Goal: Task Accomplishment & Management: Complete application form

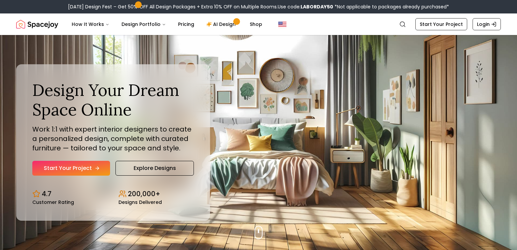
click at [72, 166] on link "Start Your Project" at bounding box center [71, 168] width 78 height 15
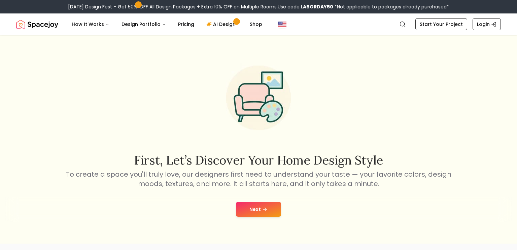
click at [251, 207] on button "Next" at bounding box center [258, 209] width 45 height 15
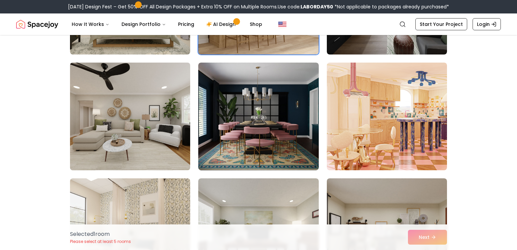
scroll to position [261, 0]
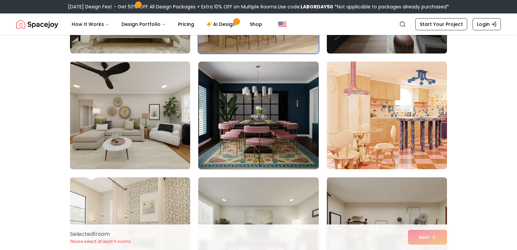
click at [180, 154] on img at bounding box center [130, 115] width 126 height 113
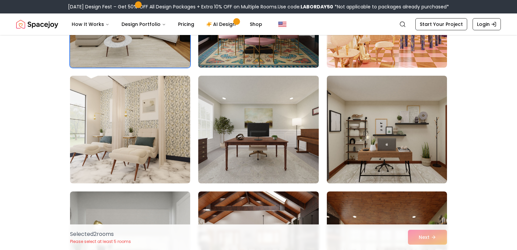
scroll to position [364, 0]
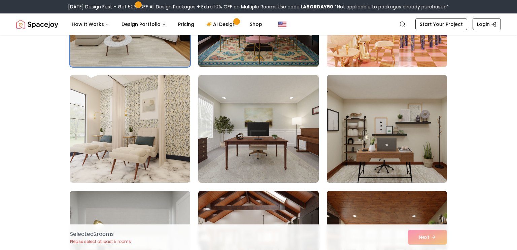
click at [383, 141] on img at bounding box center [387, 128] width 126 height 113
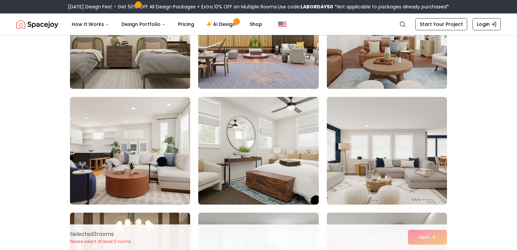
scroll to position [806, 0]
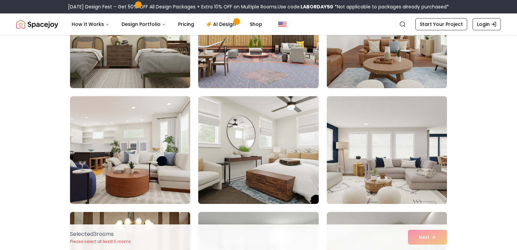
click at [349, 159] on img at bounding box center [387, 150] width 126 height 113
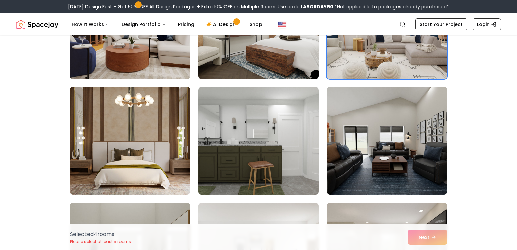
scroll to position [931, 0]
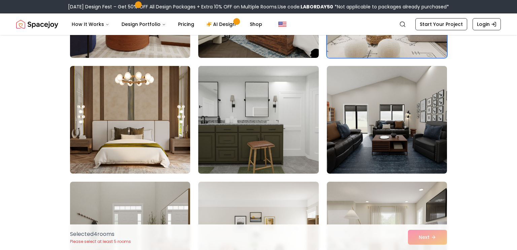
click at [270, 76] on img at bounding box center [258, 119] width 126 height 113
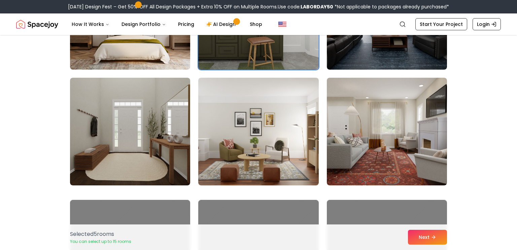
click at [269, 78] on img at bounding box center [258, 132] width 120 height 108
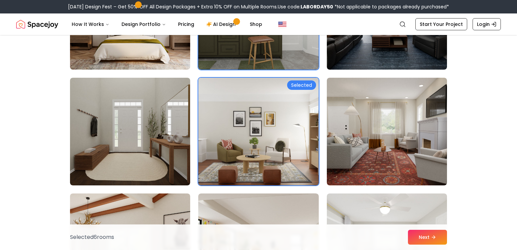
scroll to position [1057, 0]
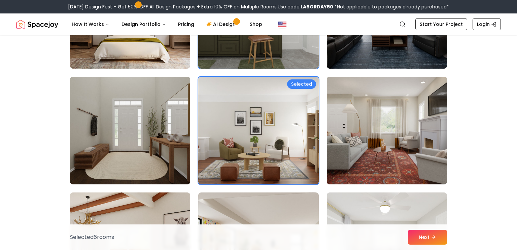
click at [269, 78] on img at bounding box center [258, 131] width 120 height 108
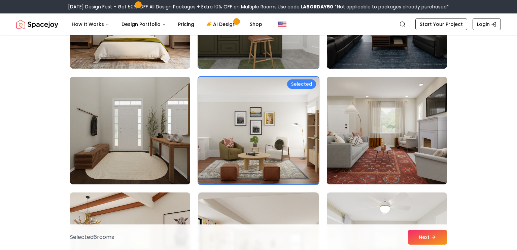
click at [269, 78] on img at bounding box center [258, 131] width 120 height 108
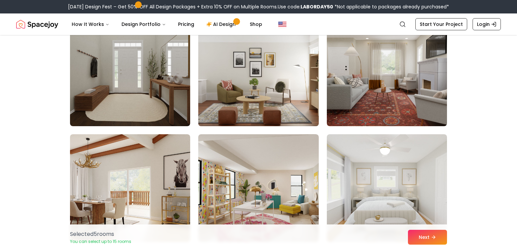
scroll to position [1116, 0]
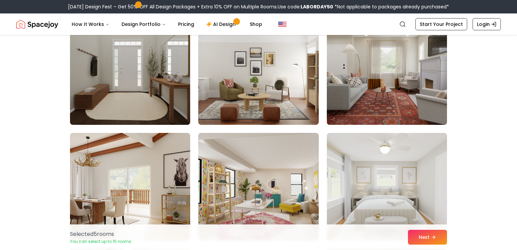
click at [343, 112] on img at bounding box center [387, 70] width 126 height 113
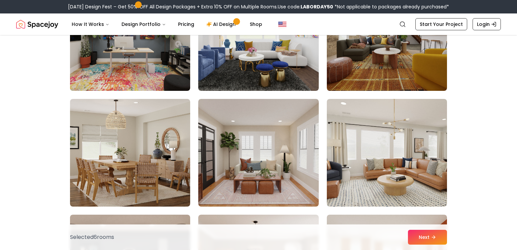
scroll to position [1731, 0]
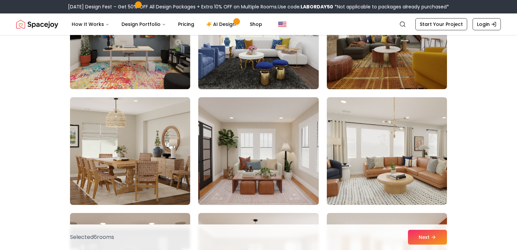
click at [280, 152] on img at bounding box center [258, 151] width 126 height 113
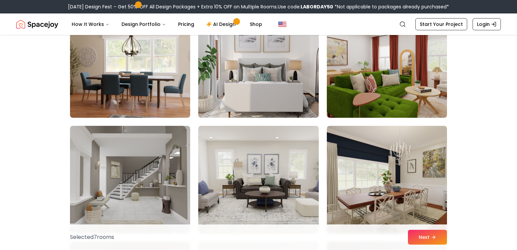
scroll to position [2629, 0]
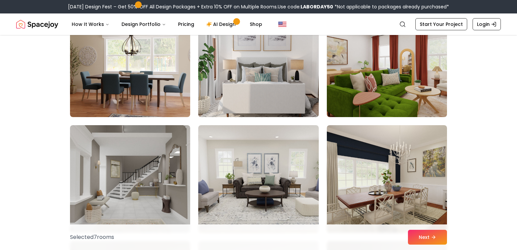
click at [270, 76] on img at bounding box center [258, 63] width 126 height 113
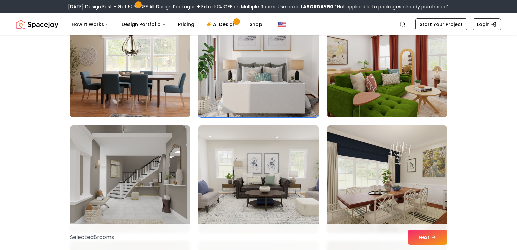
click at [270, 76] on img at bounding box center [258, 63] width 126 height 113
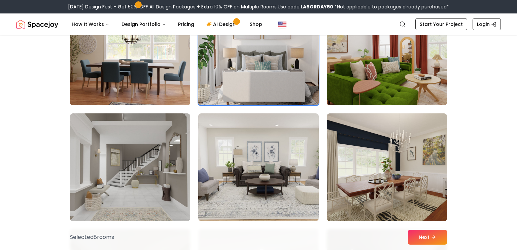
scroll to position [2642, 0]
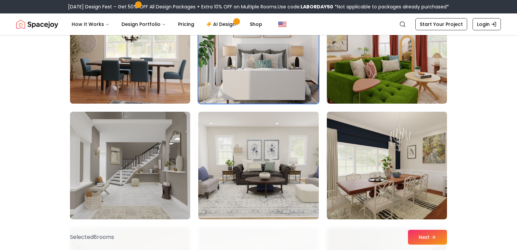
click at [270, 76] on img at bounding box center [258, 49] width 126 height 113
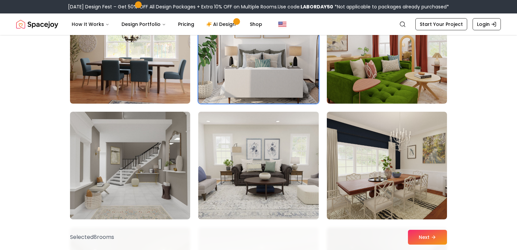
click at [270, 76] on img at bounding box center [258, 50] width 120 height 108
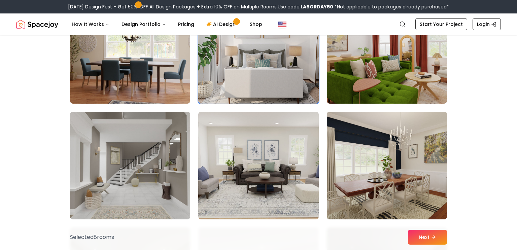
click at [270, 76] on img at bounding box center [258, 50] width 120 height 108
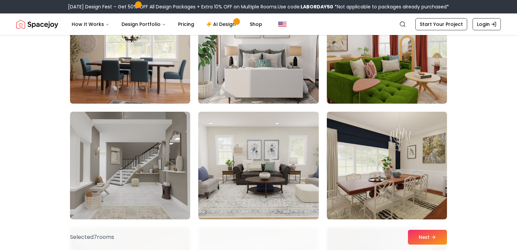
click at [270, 76] on img at bounding box center [258, 50] width 120 height 108
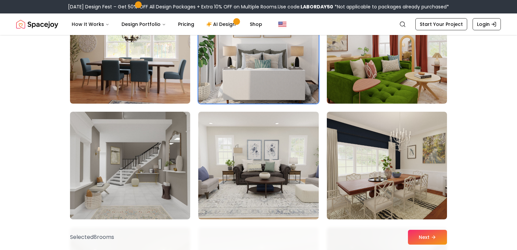
click at [270, 76] on img at bounding box center [258, 49] width 126 height 113
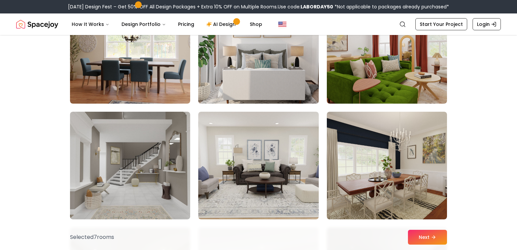
click at [270, 76] on img at bounding box center [258, 49] width 126 height 113
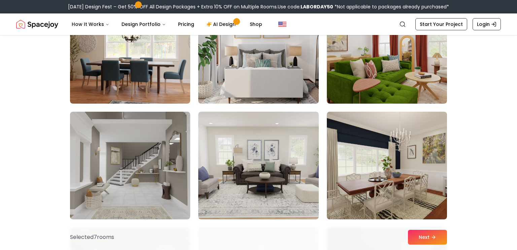
click at [270, 76] on img at bounding box center [258, 50] width 120 height 108
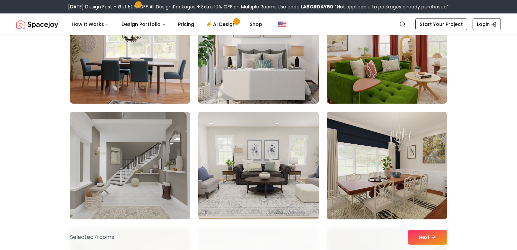
click at [270, 76] on img at bounding box center [258, 49] width 126 height 113
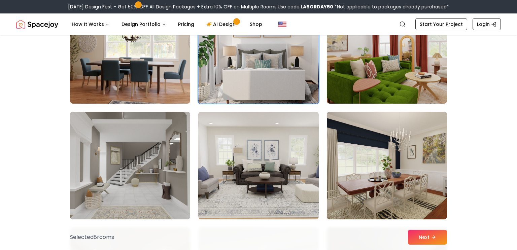
click at [270, 76] on img at bounding box center [258, 49] width 126 height 113
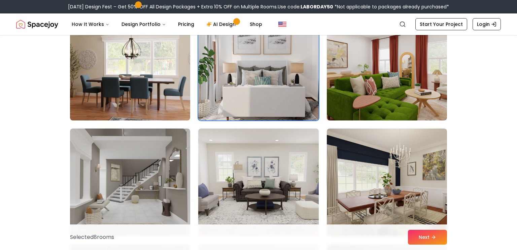
click at [270, 76] on img at bounding box center [258, 66] width 126 height 113
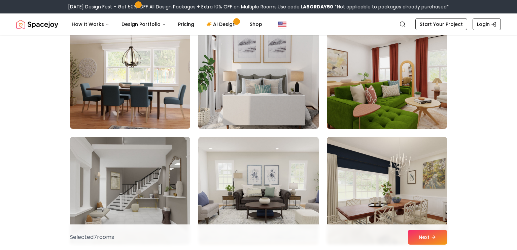
scroll to position [2615, 0]
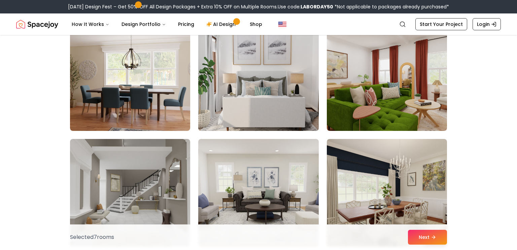
click at [270, 76] on img at bounding box center [258, 77] width 126 height 113
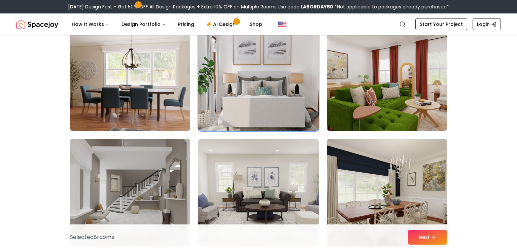
click at [269, 76] on img at bounding box center [258, 77] width 126 height 113
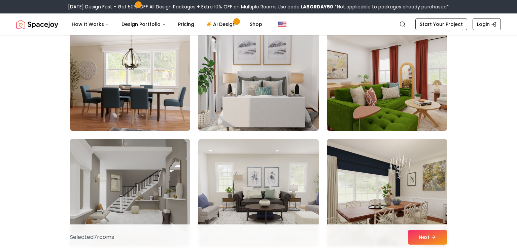
click at [270, 76] on img at bounding box center [258, 77] width 126 height 113
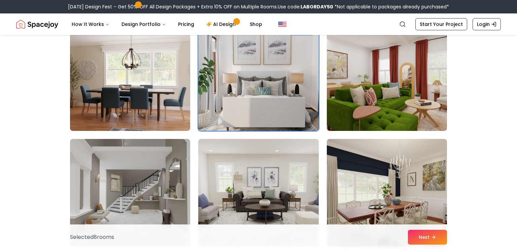
click at [270, 76] on img at bounding box center [258, 77] width 126 height 113
click at [269, 76] on img at bounding box center [258, 77] width 126 height 113
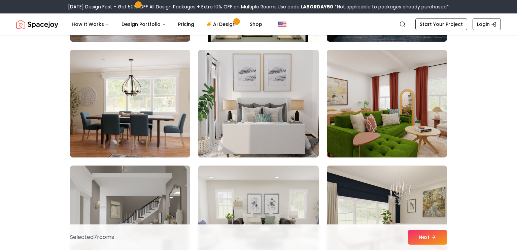
scroll to position [2585, 0]
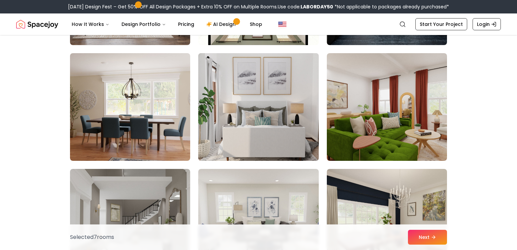
click at [270, 76] on img at bounding box center [258, 106] width 126 height 113
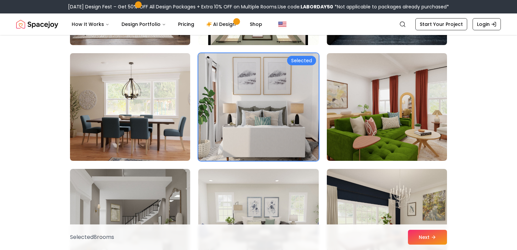
click at [270, 76] on img at bounding box center [258, 106] width 126 height 113
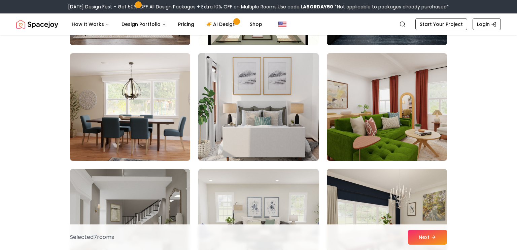
click at [269, 76] on img at bounding box center [258, 106] width 126 height 113
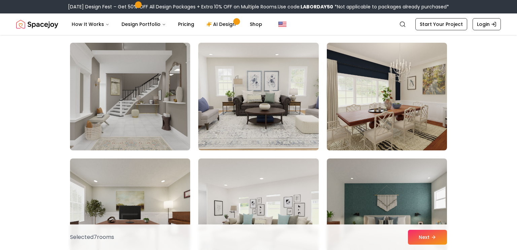
scroll to position [2714, 0]
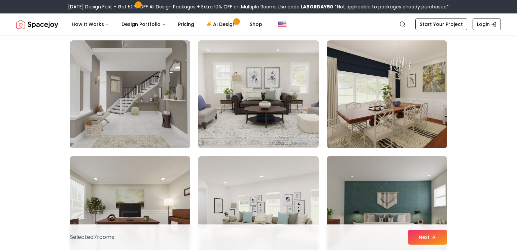
click at [270, 76] on img at bounding box center [258, 94] width 126 height 113
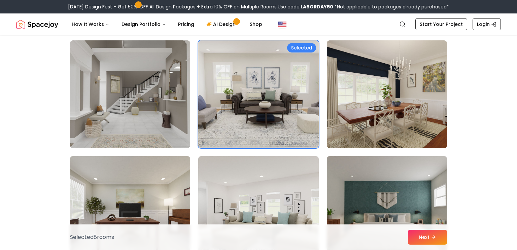
click at [270, 76] on img at bounding box center [258, 94] width 126 height 113
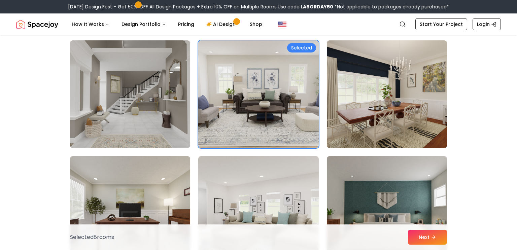
click at [270, 76] on img at bounding box center [258, 94] width 120 height 108
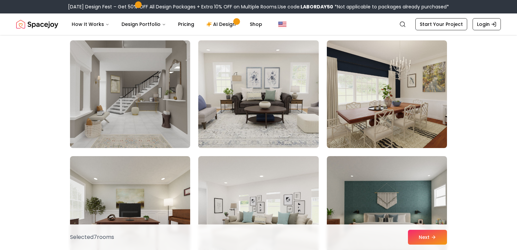
click at [270, 76] on img at bounding box center [258, 94] width 126 height 113
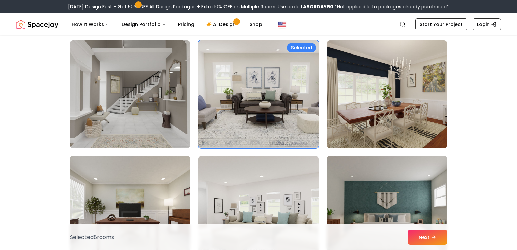
click at [270, 76] on img at bounding box center [258, 94] width 126 height 113
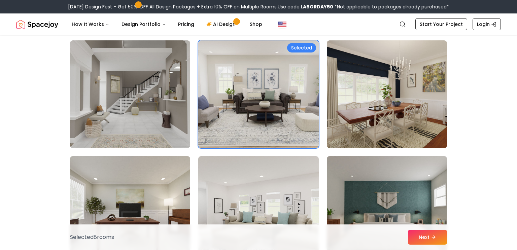
click at [270, 76] on img at bounding box center [258, 94] width 120 height 108
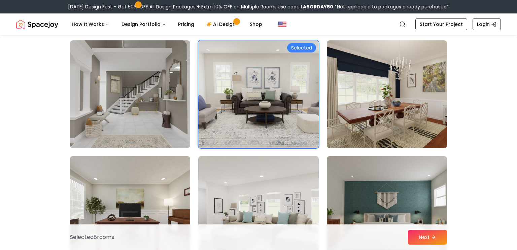
click at [270, 76] on img at bounding box center [258, 94] width 126 height 113
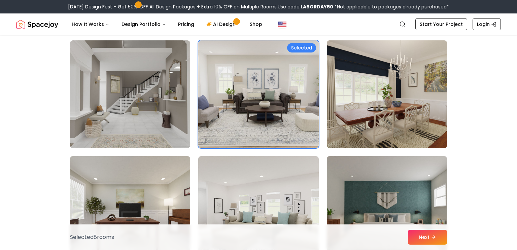
click at [270, 76] on img at bounding box center [258, 94] width 120 height 108
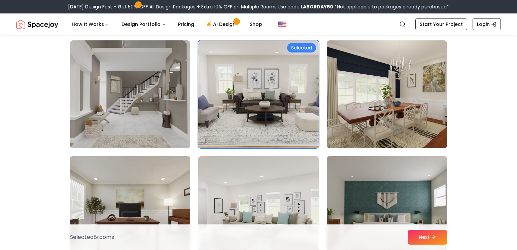
click at [270, 76] on img at bounding box center [258, 94] width 120 height 108
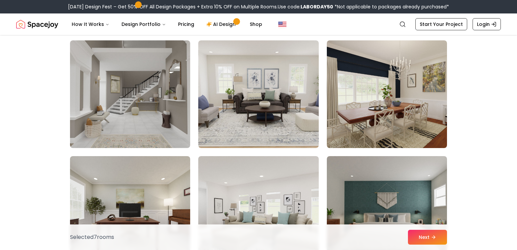
click at [270, 76] on img at bounding box center [258, 94] width 120 height 108
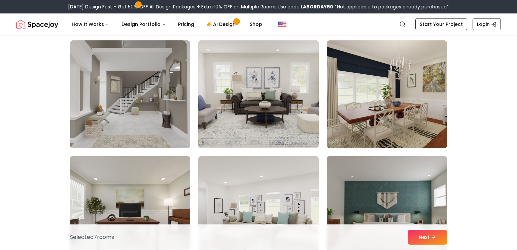
click at [270, 76] on img at bounding box center [258, 94] width 126 height 113
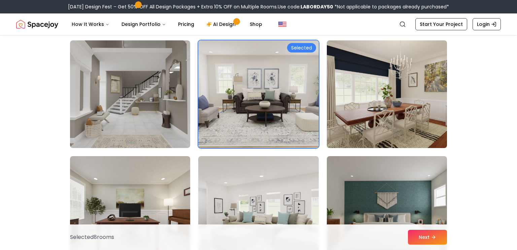
click at [270, 76] on img at bounding box center [258, 94] width 120 height 108
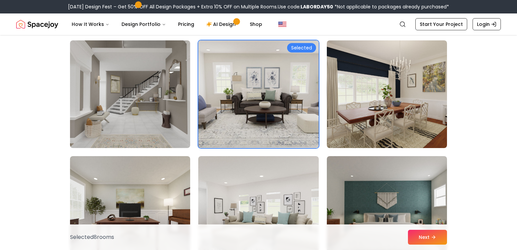
click at [270, 76] on img at bounding box center [258, 94] width 126 height 113
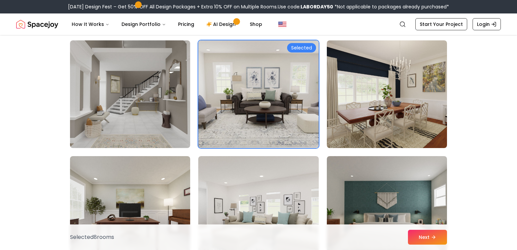
click at [270, 76] on img at bounding box center [258, 94] width 126 height 113
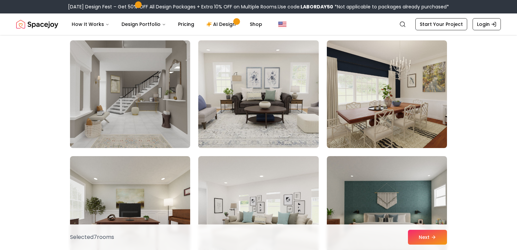
click at [270, 76] on img at bounding box center [258, 94] width 126 height 113
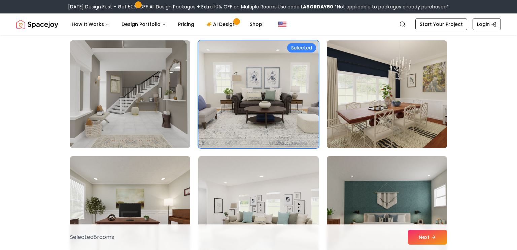
click at [270, 76] on img at bounding box center [258, 94] width 126 height 113
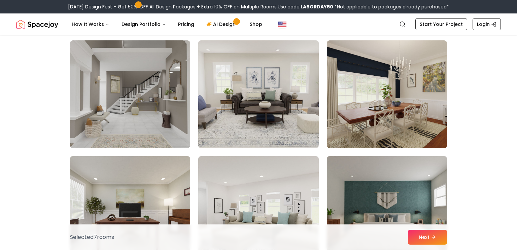
click at [269, 76] on img at bounding box center [258, 94] width 126 height 113
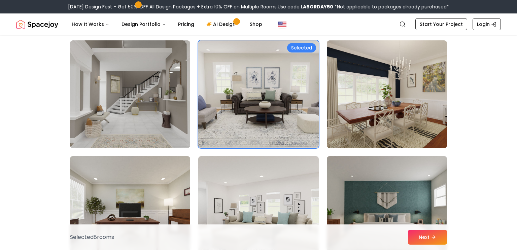
click at [270, 76] on img at bounding box center [258, 94] width 126 height 113
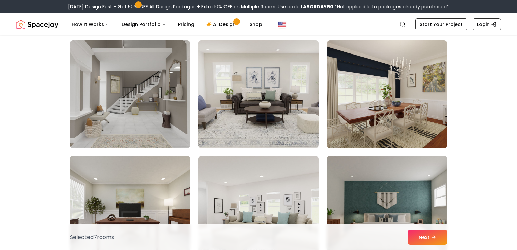
click at [270, 76] on img at bounding box center [258, 94] width 126 height 113
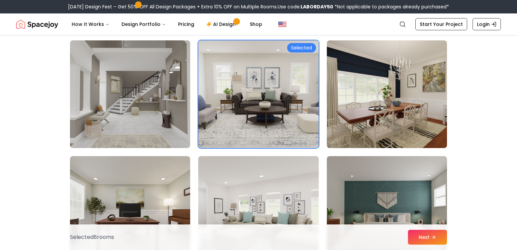
click at [269, 76] on img at bounding box center [258, 94] width 126 height 113
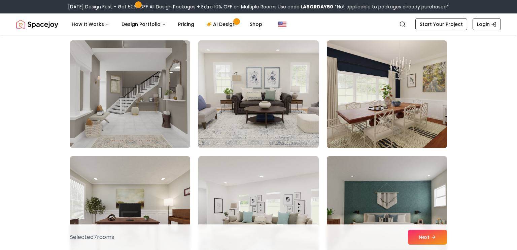
click at [270, 76] on img at bounding box center [258, 94] width 126 height 113
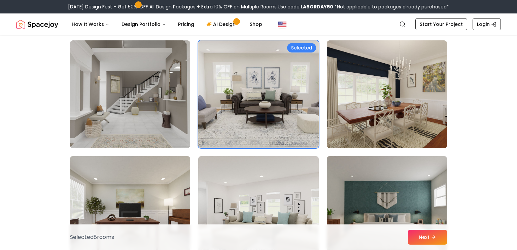
click at [269, 76] on img at bounding box center [258, 94] width 126 height 113
click at [270, 76] on img at bounding box center [258, 94] width 126 height 113
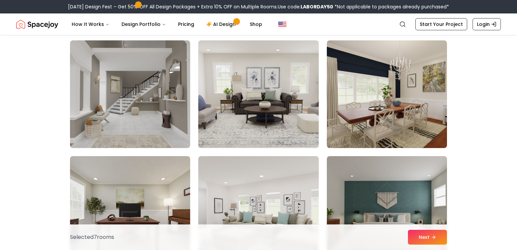
click at [269, 76] on img at bounding box center [258, 94] width 126 height 113
click at [270, 76] on img at bounding box center [258, 94] width 126 height 113
click at [269, 76] on img at bounding box center [258, 94] width 126 height 113
click at [270, 76] on img at bounding box center [258, 94] width 126 height 113
click at [269, 76] on img at bounding box center [258, 94] width 126 height 113
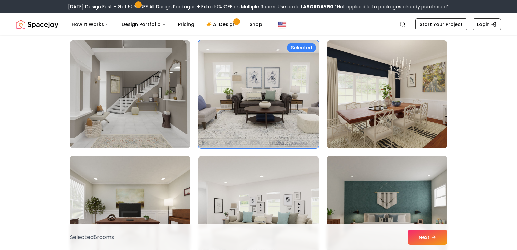
click at [269, 76] on img at bounding box center [258, 94] width 126 height 113
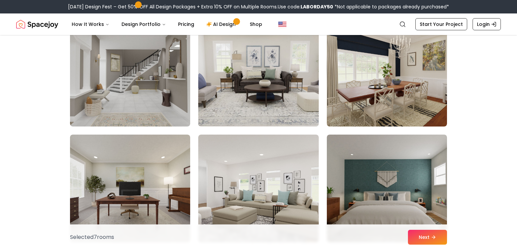
click at [269, 76] on img at bounding box center [258, 72] width 126 height 113
click at [270, 76] on img at bounding box center [258, 72] width 126 height 113
click at [269, 76] on img at bounding box center [258, 72] width 126 height 113
click at [270, 76] on img at bounding box center [258, 72] width 126 height 113
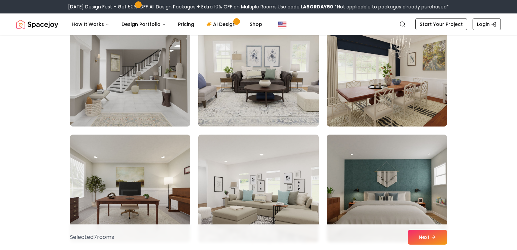
click at [270, 76] on img at bounding box center [258, 72] width 126 height 113
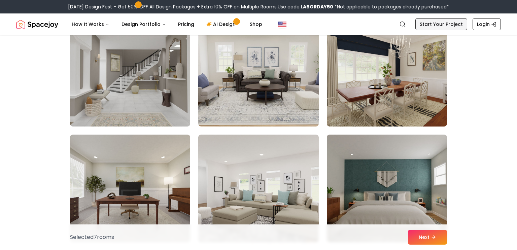
click at [270, 76] on img at bounding box center [258, 73] width 120 height 108
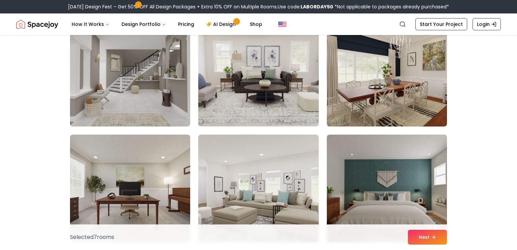
click at [270, 76] on img at bounding box center [258, 72] width 126 height 113
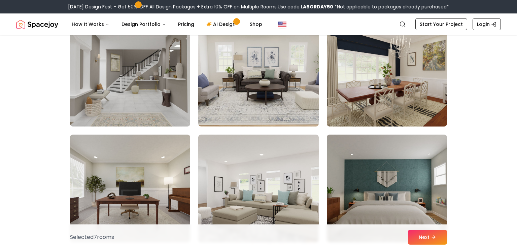
click at [270, 76] on img at bounding box center [258, 73] width 120 height 108
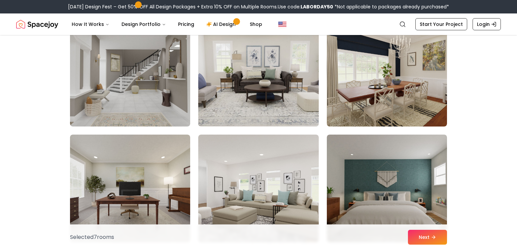
click at [270, 76] on img at bounding box center [258, 72] width 126 height 113
click at [269, 76] on img at bounding box center [258, 72] width 126 height 113
click at [270, 76] on img at bounding box center [258, 72] width 126 height 113
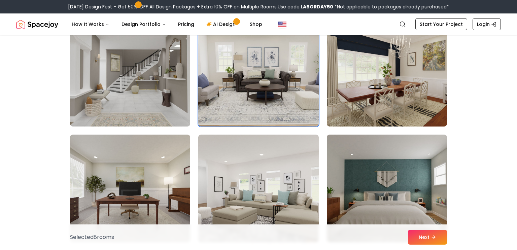
click at [270, 76] on img at bounding box center [258, 73] width 120 height 108
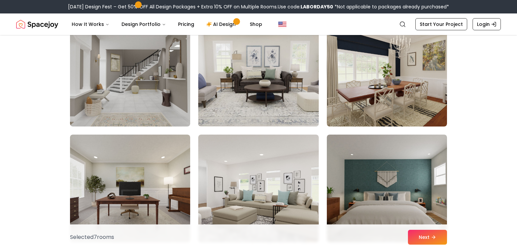
click at [270, 76] on img at bounding box center [258, 72] width 126 height 113
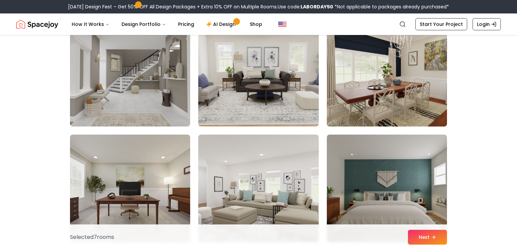
click at [270, 76] on img at bounding box center [258, 73] width 120 height 108
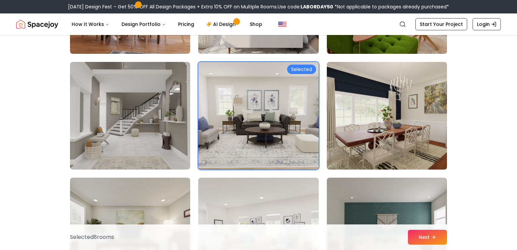
scroll to position [2692, 0]
click at [270, 76] on img at bounding box center [258, 116] width 120 height 108
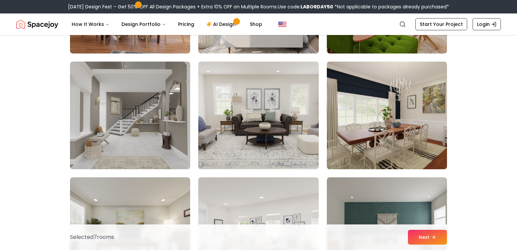
click at [270, 76] on img at bounding box center [258, 115] width 126 height 113
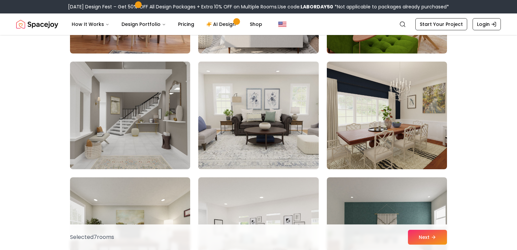
click at [270, 76] on img at bounding box center [258, 115] width 126 height 113
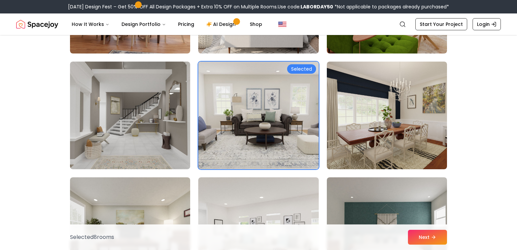
click at [270, 76] on img at bounding box center [258, 115] width 126 height 113
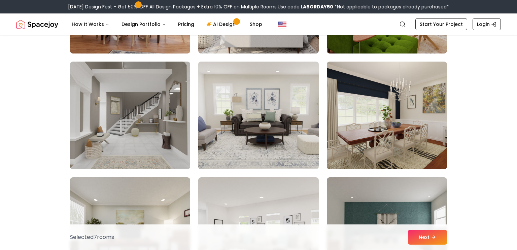
click at [270, 76] on img at bounding box center [258, 115] width 126 height 113
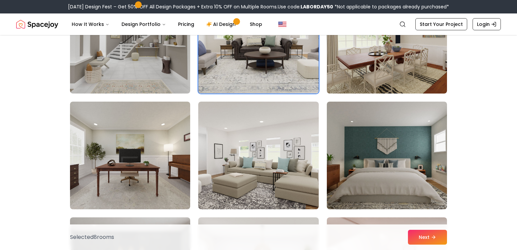
click at [270, 76] on img at bounding box center [258, 39] width 126 height 113
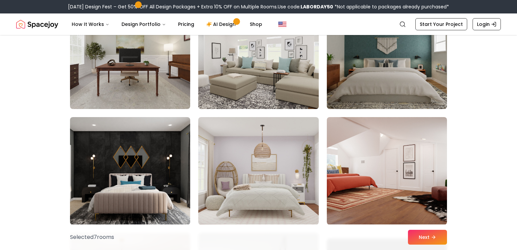
click at [270, 76] on img at bounding box center [258, 55] width 126 height 113
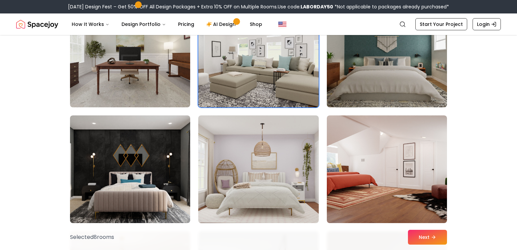
click at [270, 76] on img at bounding box center [258, 53] width 126 height 113
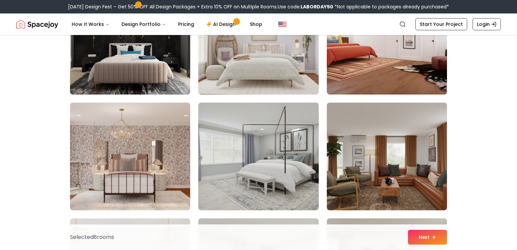
click at [270, 76] on img at bounding box center [258, 41] width 120 height 108
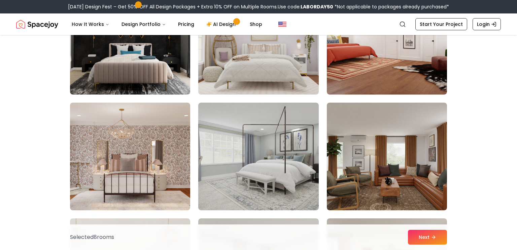
click at [270, 76] on img at bounding box center [258, 40] width 126 height 113
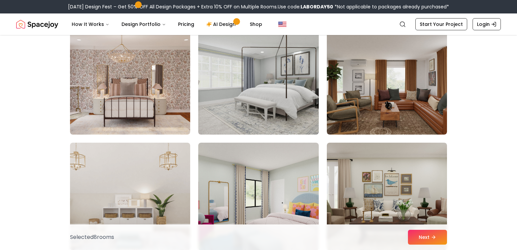
click at [270, 76] on img at bounding box center [258, 80] width 126 height 113
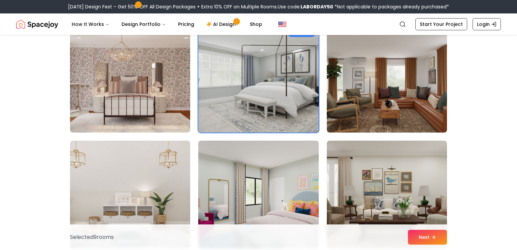
click at [270, 76] on img at bounding box center [258, 78] width 126 height 113
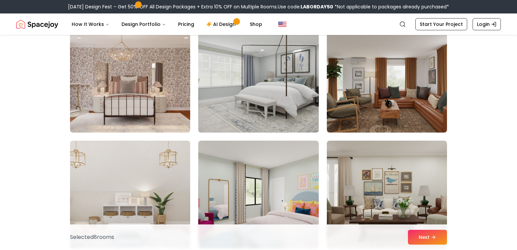
click at [270, 76] on img at bounding box center [258, 78] width 126 height 113
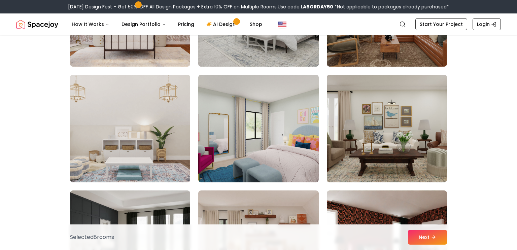
click at [270, 76] on img at bounding box center [258, 129] width 120 height 108
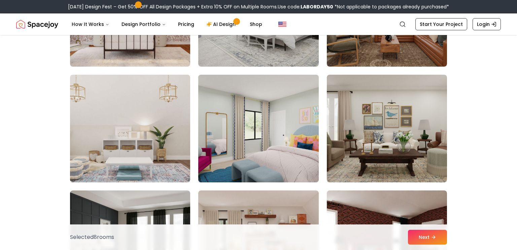
click at [270, 76] on img at bounding box center [258, 128] width 126 height 113
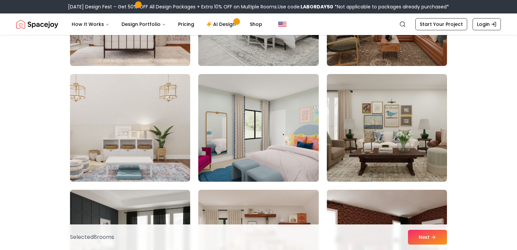
click at [270, 76] on img at bounding box center [258, 127] width 126 height 113
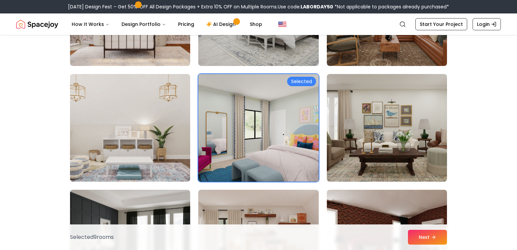
click at [270, 76] on img at bounding box center [258, 127] width 126 height 113
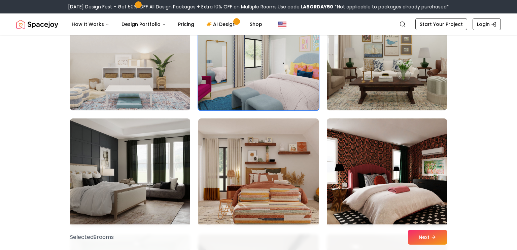
click at [270, 76] on img at bounding box center [258, 56] width 126 height 113
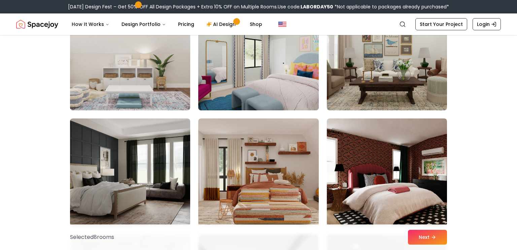
click at [270, 76] on img at bounding box center [258, 56] width 126 height 113
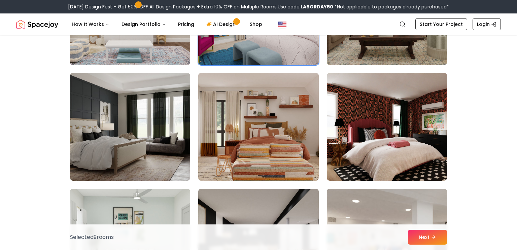
click at [269, 76] on img at bounding box center [258, 126] width 126 height 113
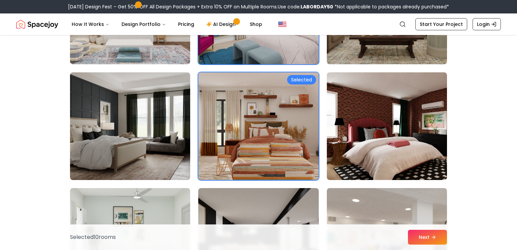
click at [270, 76] on img at bounding box center [258, 126] width 126 height 113
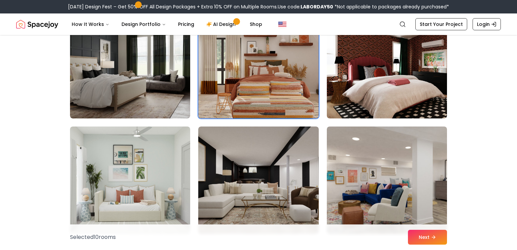
click at [270, 76] on img at bounding box center [258, 64] width 126 height 113
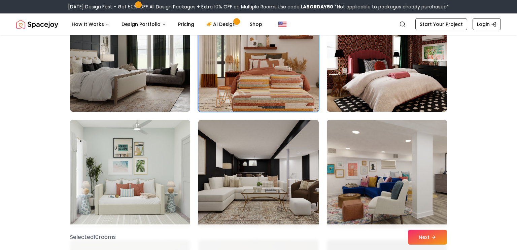
click at [270, 76] on img at bounding box center [258, 57] width 126 height 113
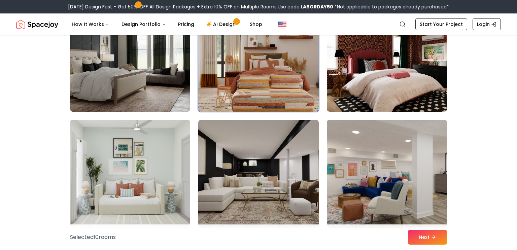
scroll to position [3329, 0]
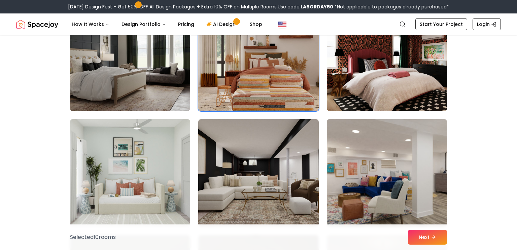
click at [270, 76] on img at bounding box center [258, 57] width 126 height 113
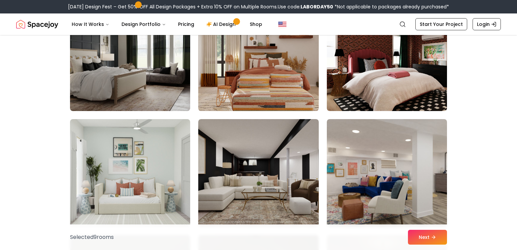
click at [270, 76] on img at bounding box center [258, 57] width 126 height 113
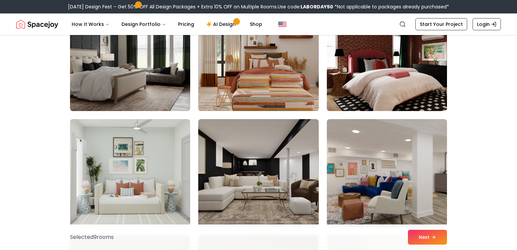
click at [270, 76] on img at bounding box center [258, 57] width 126 height 113
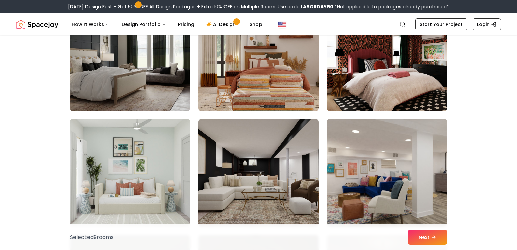
click at [270, 76] on img at bounding box center [258, 57] width 126 height 113
click at [286, 87] on img at bounding box center [258, 57] width 126 height 113
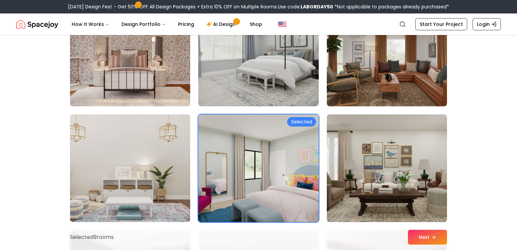
click at [268, 185] on img at bounding box center [258, 168] width 126 height 113
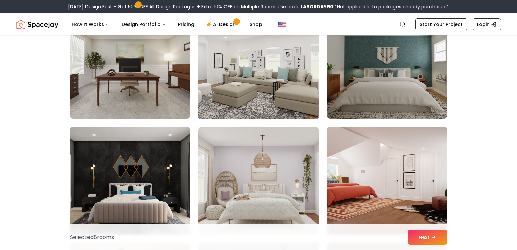
scroll to position [2857, 0]
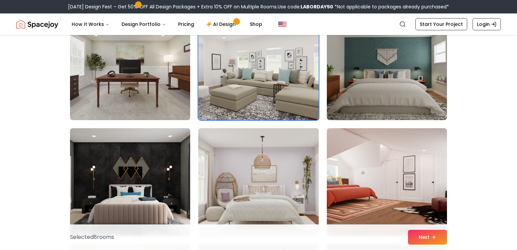
click at [262, 101] on img at bounding box center [258, 66] width 126 height 113
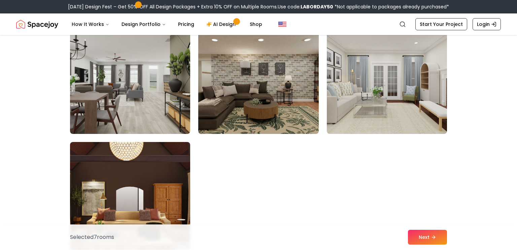
scroll to position [3769, 0]
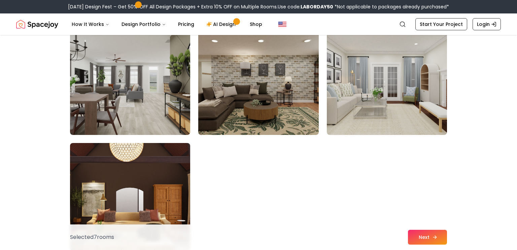
click at [422, 235] on button "Next" at bounding box center [427, 237] width 39 height 15
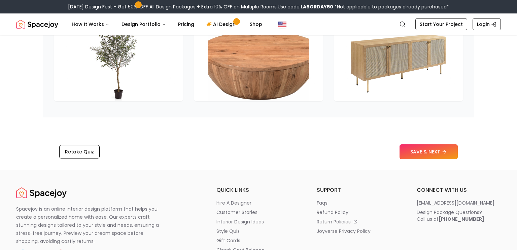
scroll to position [1062, 0]
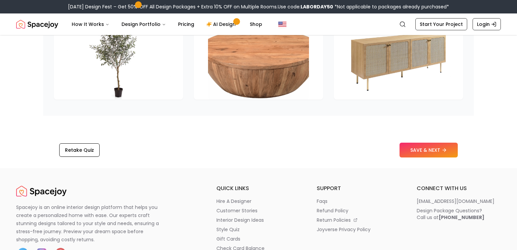
click at [431, 156] on div "Retake Quiz SAVE & NEXT" at bounding box center [258, 150] width 431 height 26
click at [428, 157] on button "SAVE & NEXT" at bounding box center [428, 150] width 58 height 15
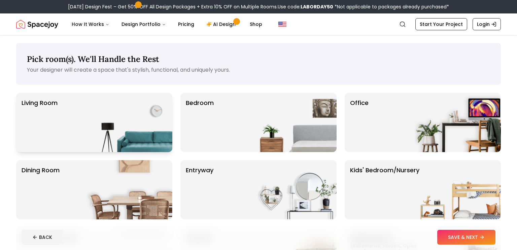
click at [150, 117] on img at bounding box center [129, 122] width 86 height 59
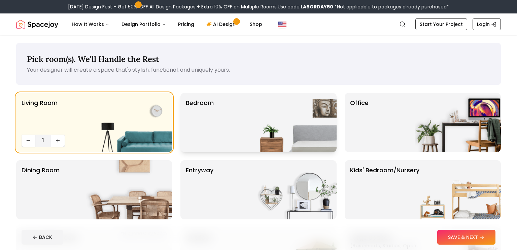
click at [224, 115] on div "Bedroom" at bounding box center [258, 122] width 156 height 59
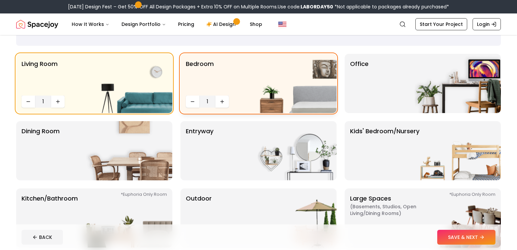
scroll to position [40, 0]
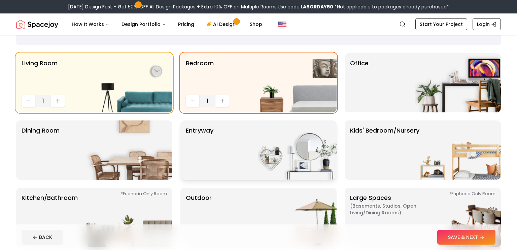
click at [227, 134] on div "entryway" at bounding box center [258, 149] width 156 height 59
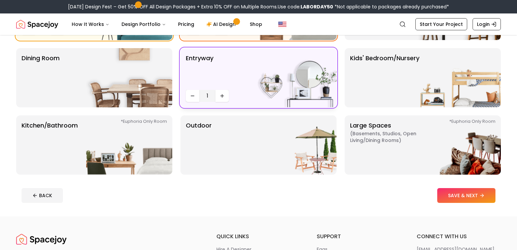
scroll to position [113, 0]
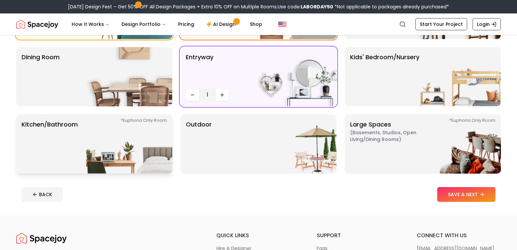
click at [132, 132] on img at bounding box center [129, 143] width 86 height 59
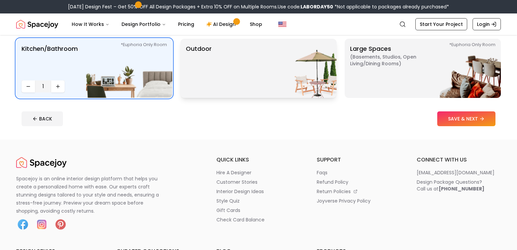
scroll to position [189, 0]
click at [481, 117] on icon at bounding box center [483, 118] width 5 height 5
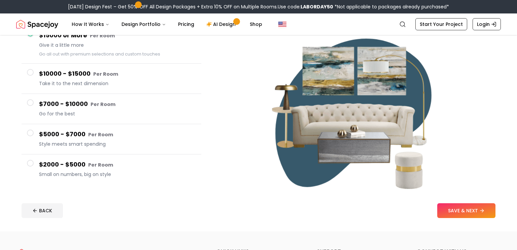
scroll to position [74, 0]
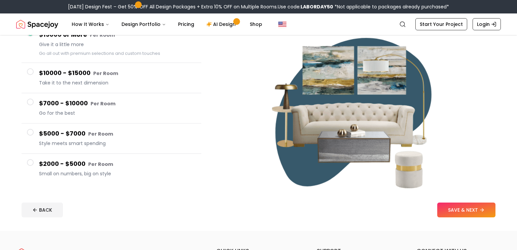
click at [131, 147] on div "$5000 - $7000 Per Room Style meets smart spending" at bounding box center [117, 138] width 157 height 19
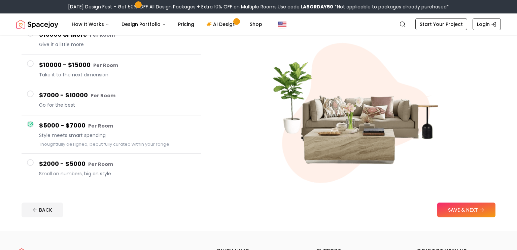
click at [108, 93] on small "Per Room" at bounding box center [103, 95] width 25 height 7
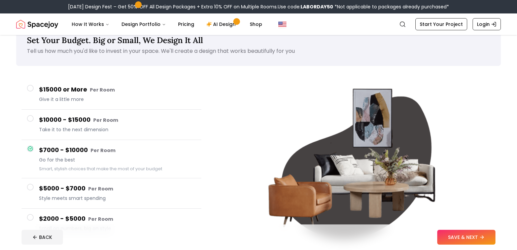
scroll to position [16, 0]
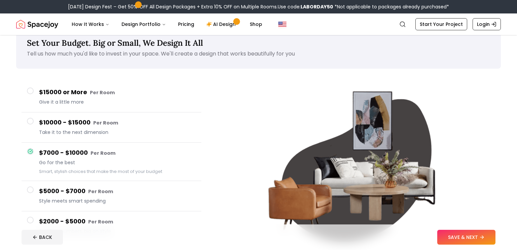
click at [108, 93] on small "Per Room" at bounding box center [102, 92] width 25 height 7
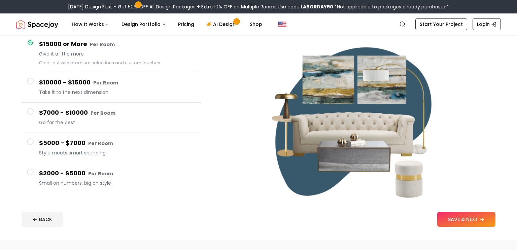
scroll to position [66, 0]
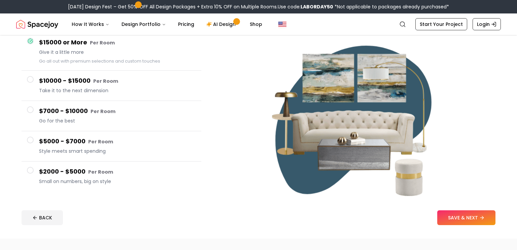
click at [79, 181] on span "Small on numbers, big on style" at bounding box center [117, 181] width 157 height 7
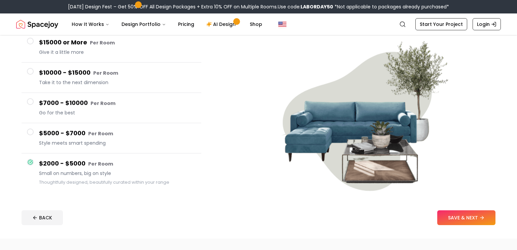
click at [91, 154] on button "$2000 - $5000 Per Room Small on numbers, big on style Thoughtfully designed, be…" at bounding box center [112, 172] width 180 height 38
click at [95, 144] on span "Style meets smart spending" at bounding box center [117, 143] width 157 height 7
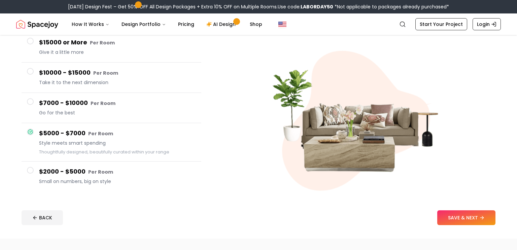
click at [170, 184] on span "Small on numbers, big on style" at bounding box center [117, 181] width 157 height 7
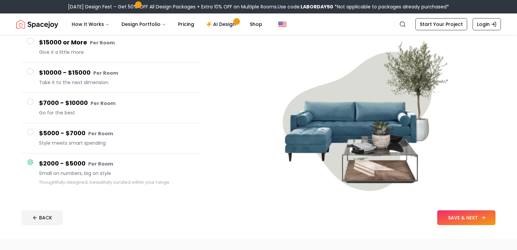
click at [474, 215] on button "SAVE & NEXT" at bounding box center [466, 217] width 58 height 15
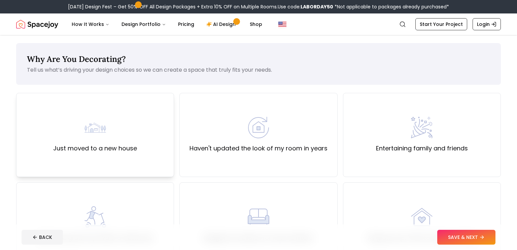
click at [145, 156] on div "Just moved to a new house" at bounding box center [95, 135] width 158 height 84
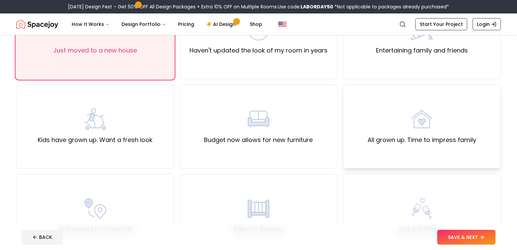
scroll to position [99, 0]
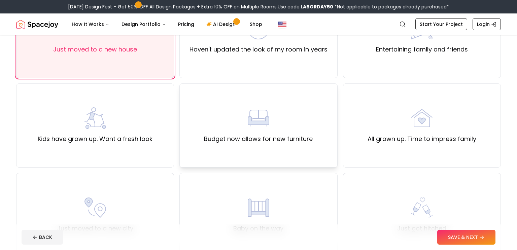
click at [296, 137] on label "Budget now allows for new furniture" at bounding box center [258, 138] width 109 height 9
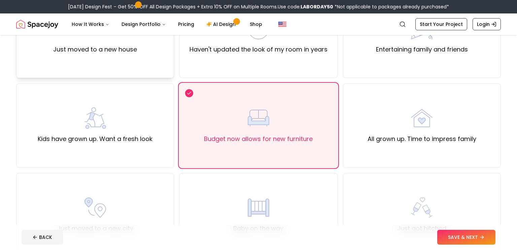
click at [154, 63] on div "Just moved to a new house" at bounding box center [95, 36] width 158 height 84
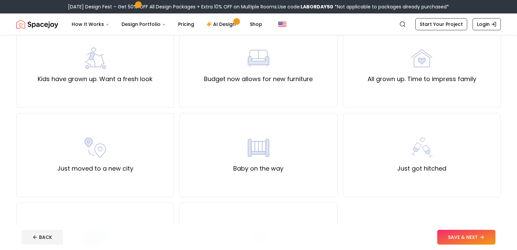
scroll to position [168, 0]
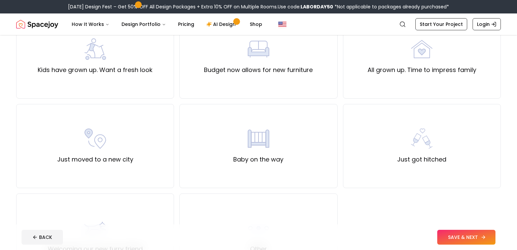
click at [450, 237] on button "SAVE & NEXT" at bounding box center [466, 237] width 58 height 15
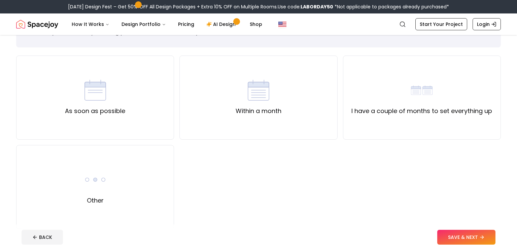
scroll to position [39, 0]
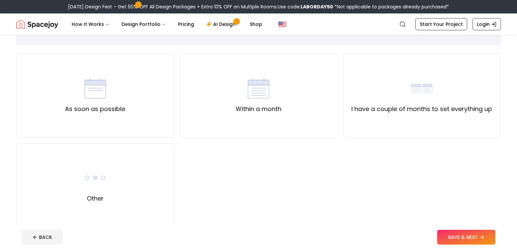
click at [195, 204] on div "As soon as possible Within a month I have a couple of months to set everything …" at bounding box center [258, 141] width 485 height 174
click at [147, 181] on div "Other" at bounding box center [95, 185] width 158 height 84
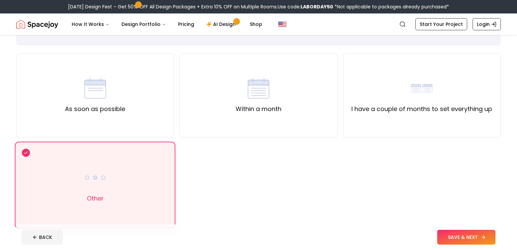
click at [444, 235] on button "SAVE & NEXT" at bounding box center [466, 237] width 58 height 15
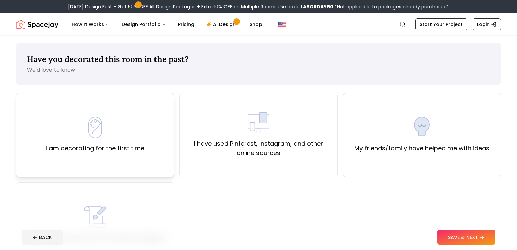
click at [144, 147] on div "I am decorating for the first time" at bounding box center [95, 135] width 158 height 84
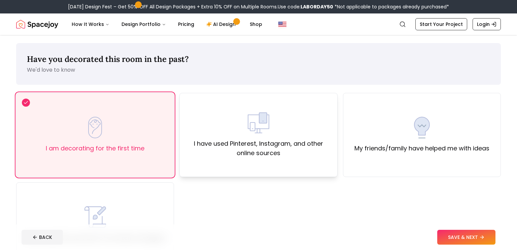
click at [331, 155] on label "I have used Pinterest, Instagram, and other online sources" at bounding box center [258, 148] width 146 height 19
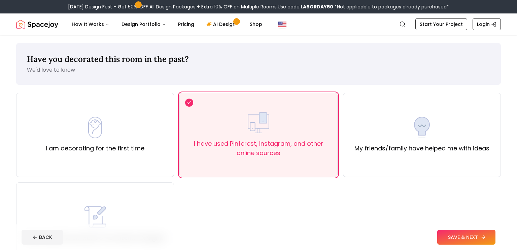
click at [485, 239] on icon at bounding box center [483, 237] width 5 height 5
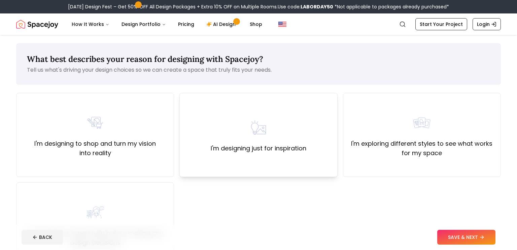
click at [271, 161] on div "I'm designing just for inspiration" at bounding box center [258, 135] width 158 height 84
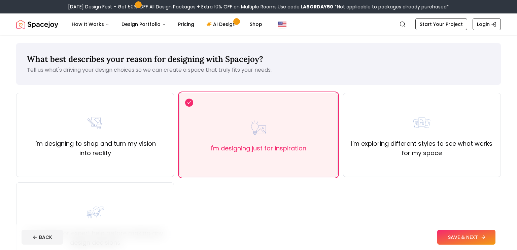
click at [459, 240] on button "SAVE & NEXT" at bounding box center [466, 237] width 58 height 15
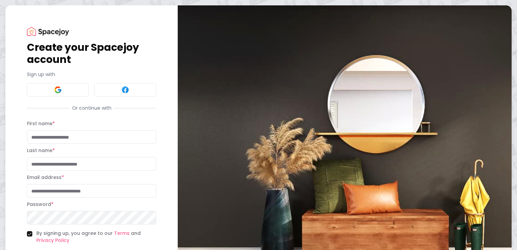
scroll to position [51, 0]
